Goal: Information Seeking & Learning: Learn about a topic

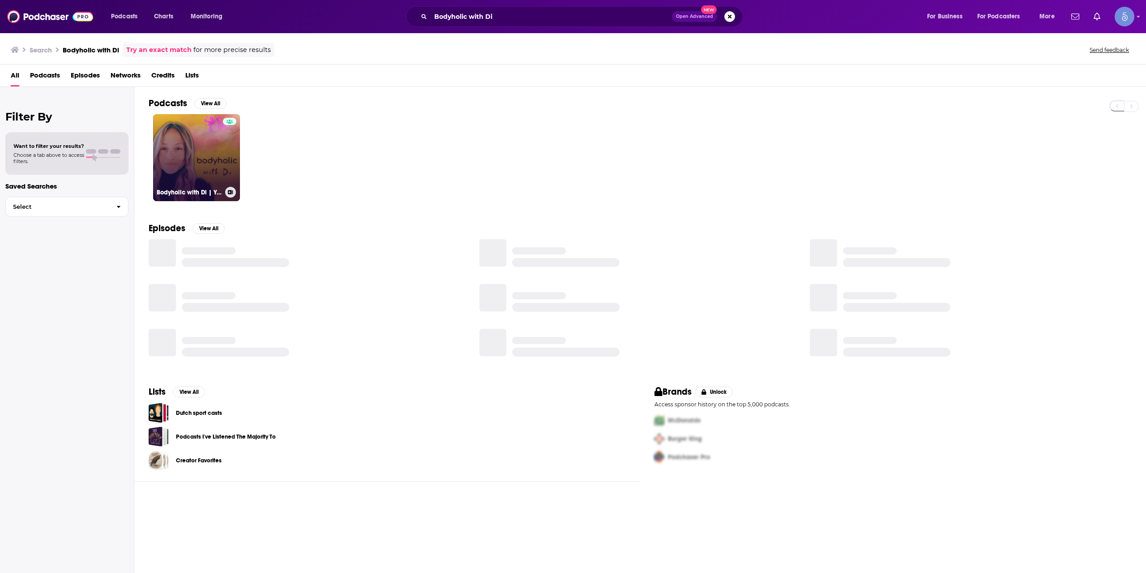
click at [214, 149] on link "Bodyholic with Di | Your Health and Fitness Beyond Myths" at bounding box center [196, 157] width 87 height 87
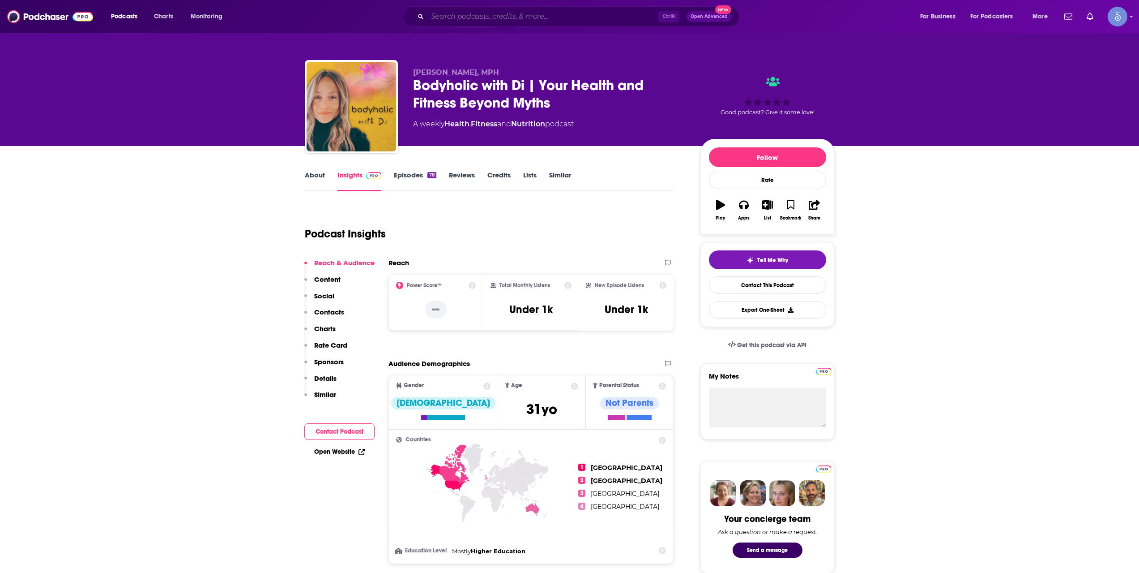
click at [565, 22] on input "Search podcasts, credits, & more..." at bounding box center [543, 16] width 231 height 14
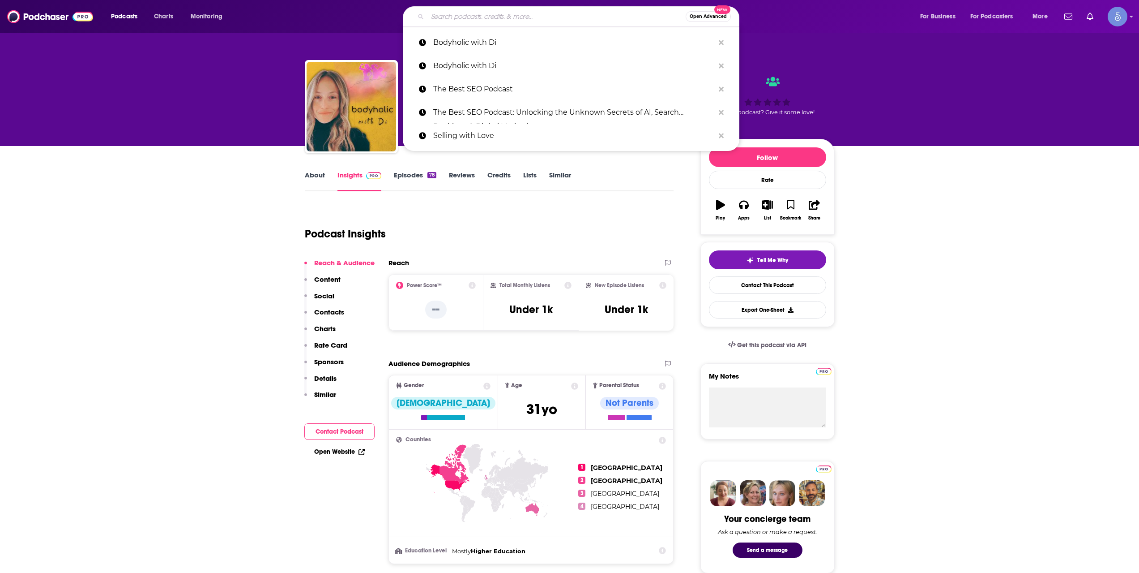
paste input "[URL][DOMAIN_NAME]"
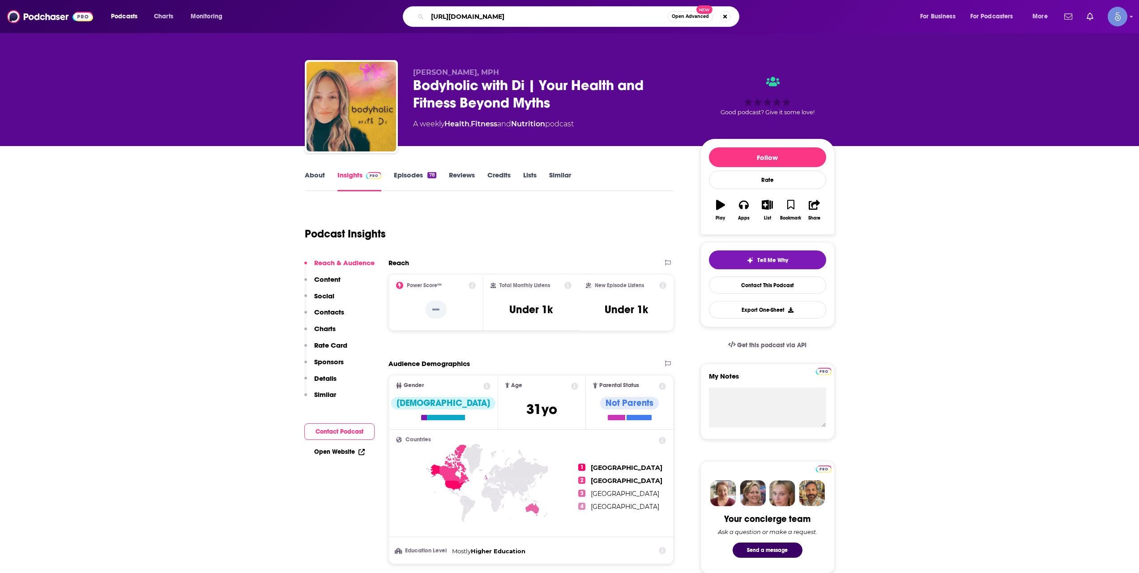
click at [490, 16] on input "[URL][DOMAIN_NAME]" at bounding box center [548, 16] width 240 height 14
paste input "Convos from the Couch by LifeStance Health"
type input "Convos from the Couch by LifeStance Health"
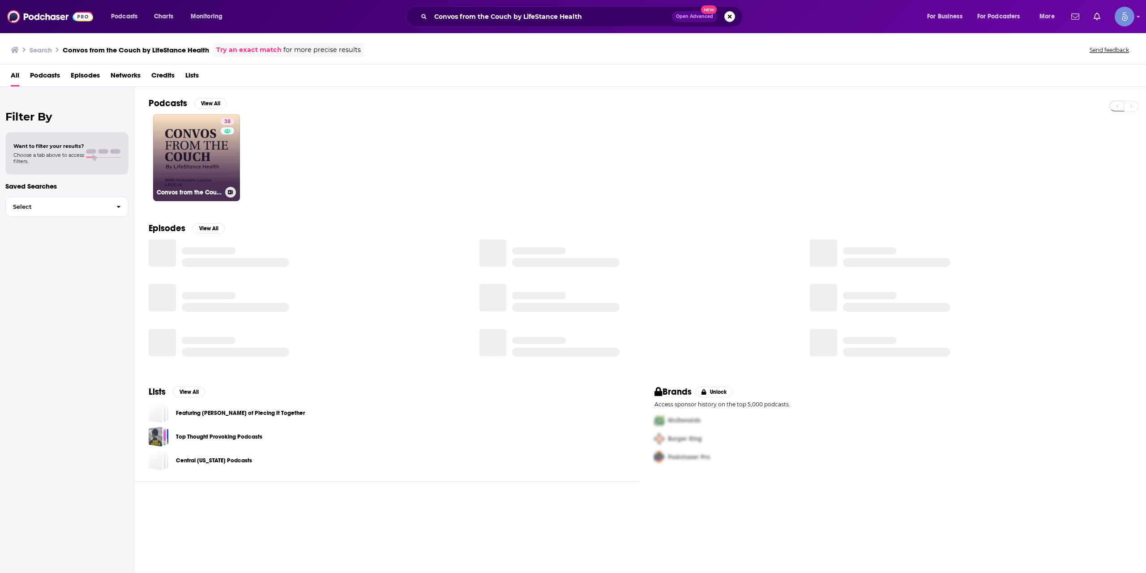
click at [202, 154] on link "38 Convos from the Couch by LifeStance Health" at bounding box center [196, 157] width 87 height 87
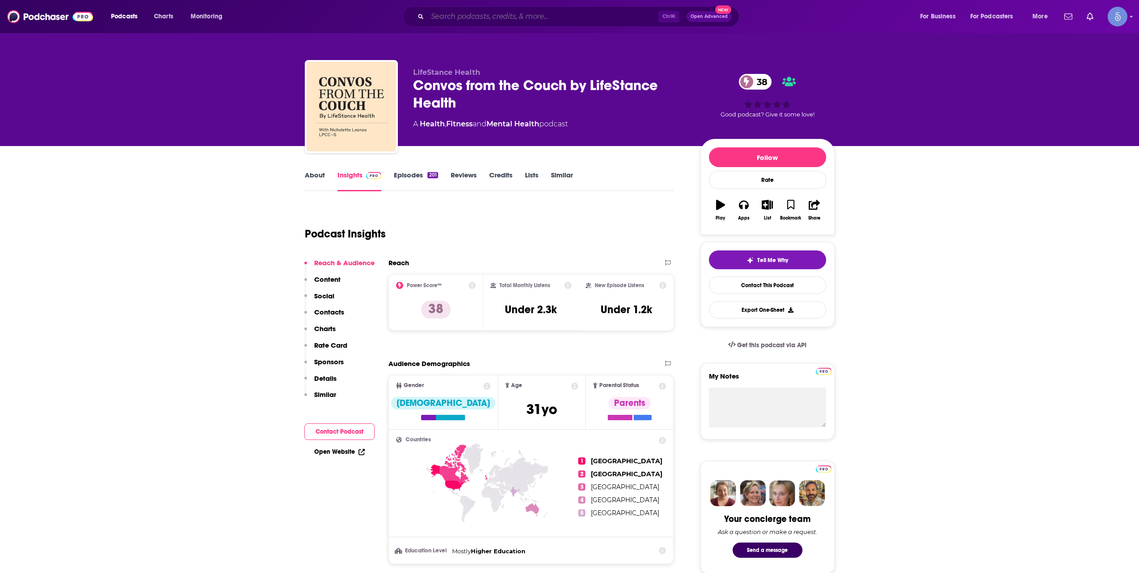
click at [629, 17] on input "Search podcasts, credits, & more..." at bounding box center [543, 16] width 231 height 14
drag, startPoint x: 562, startPoint y: 5, endPoint x: 559, endPoint y: 9, distance: 4.8
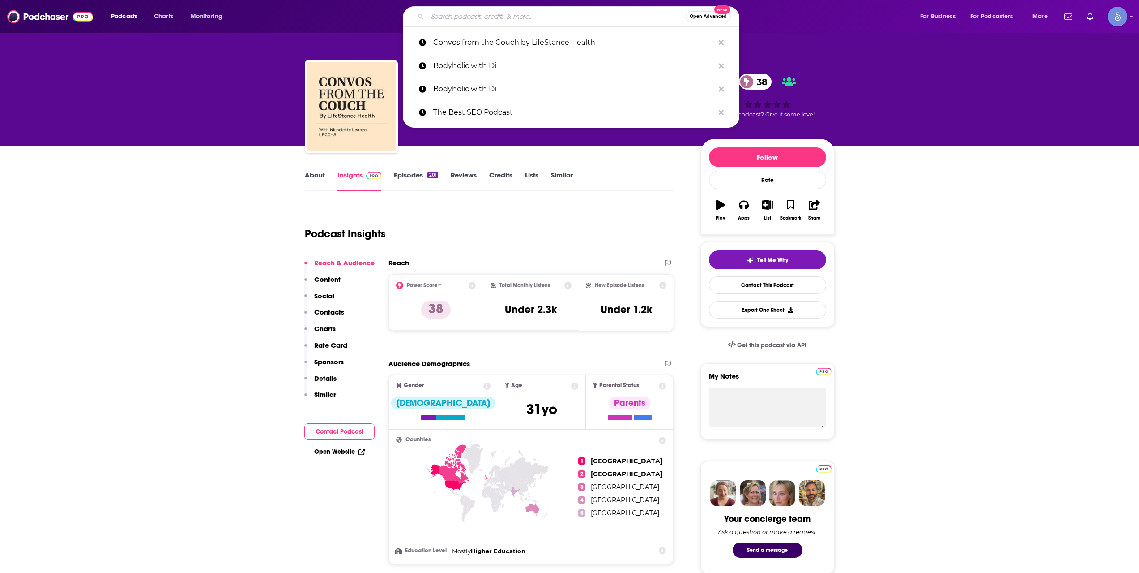
drag, startPoint x: 559, startPoint y: 9, endPoint x: 535, endPoint y: 18, distance: 25.9
click at [535, 18] on input "Search podcasts, credits, & more..." at bounding box center [557, 16] width 258 height 14
paste input "We Need To Talk with [PERSON_NAME]"
type input "We Need To Talk with [PERSON_NAME]"
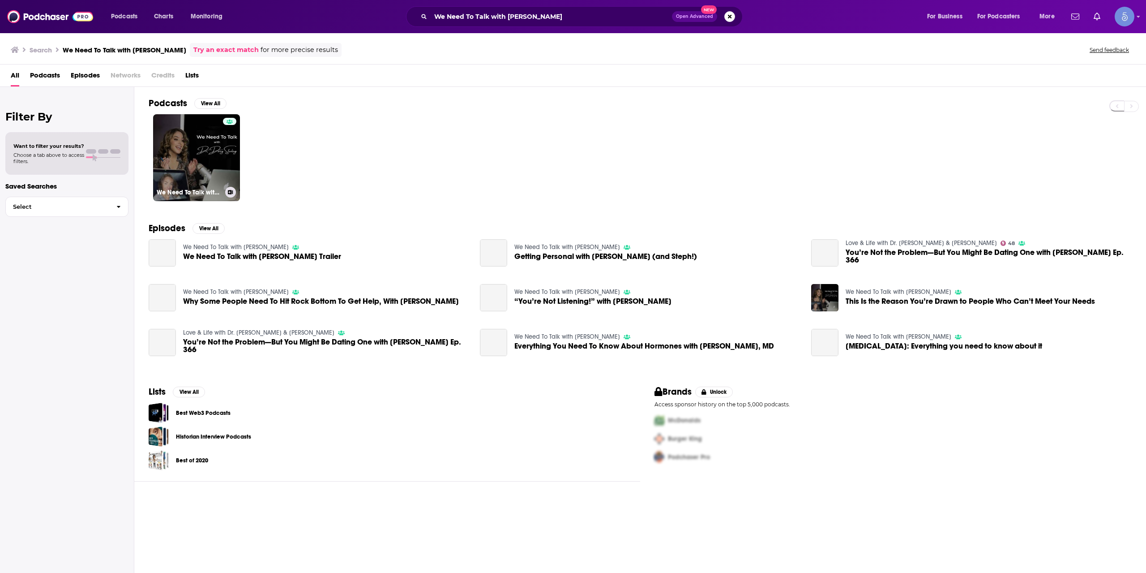
click at [195, 157] on link "We Need To Talk with [PERSON_NAME]" at bounding box center [196, 157] width 87 height 87
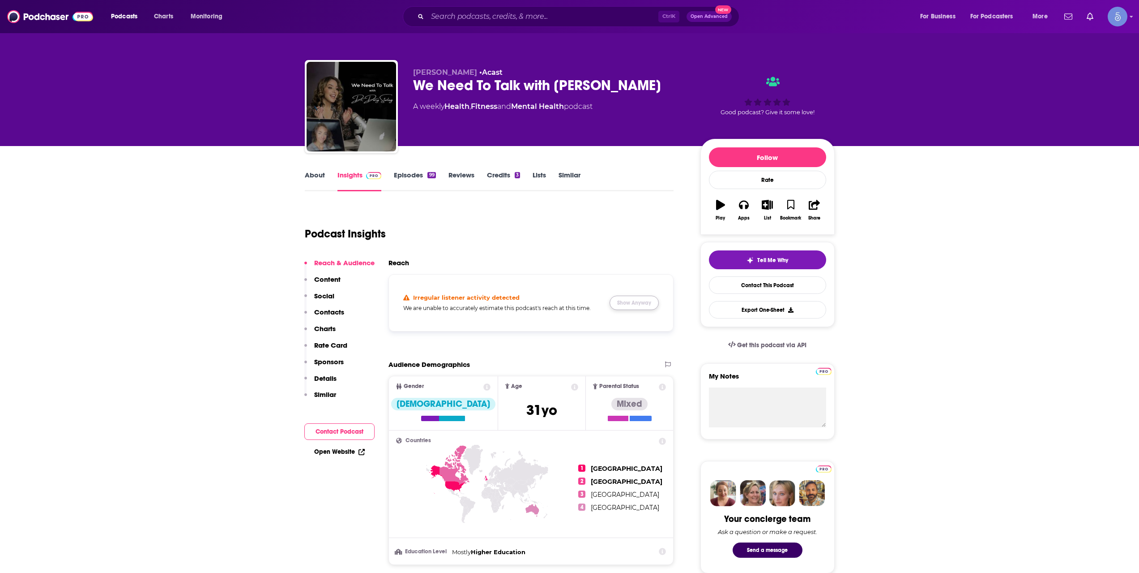
click at [633, 308] on button "Show Anyway" at bounding box center [634, 302] width 49 height 14
